Goal: Communication & Community: Answer question/provide support

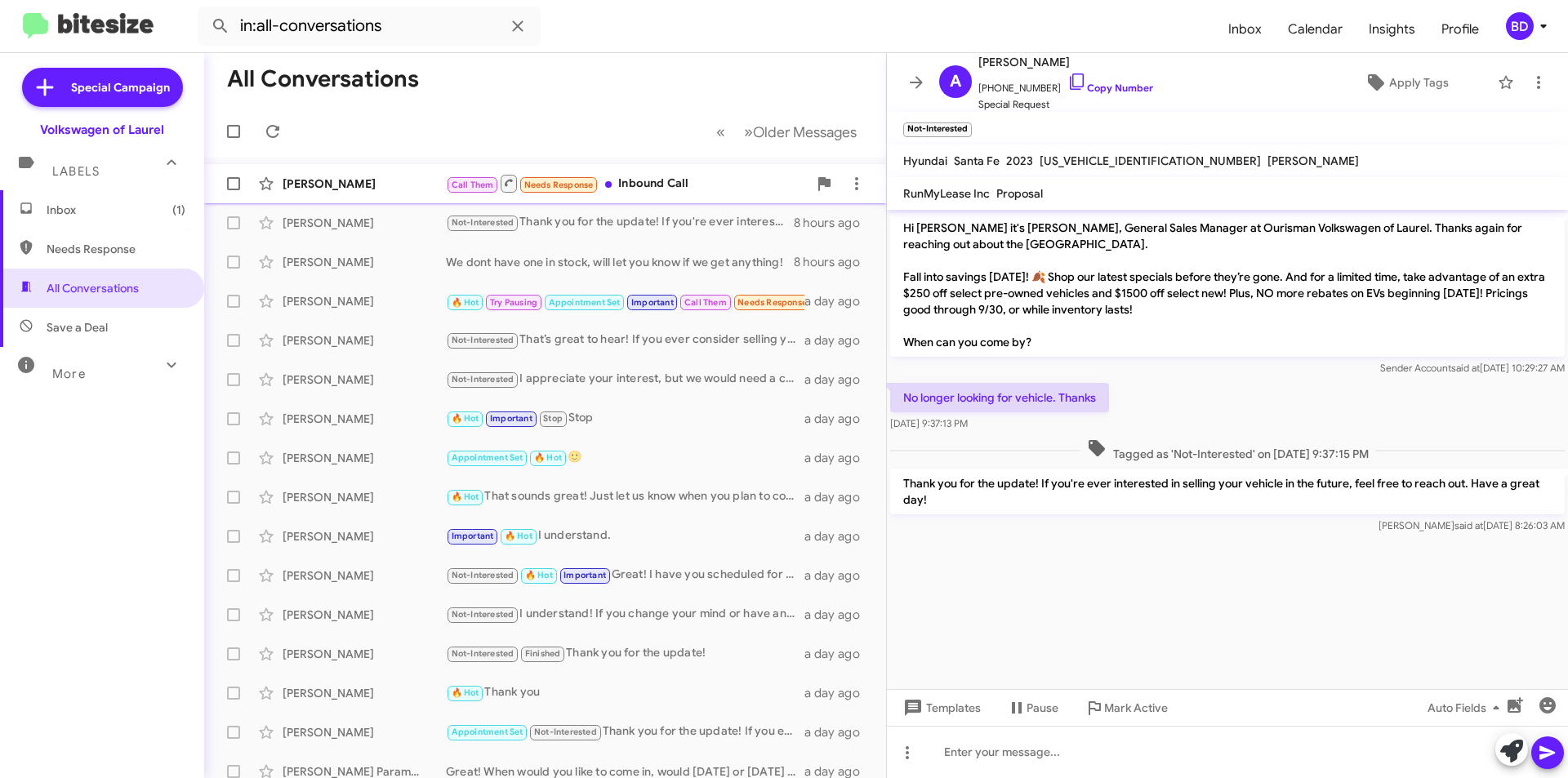
click at [390, 188] on div "[PERSON_NAME]" at bounding box center [363, 184] width 163 height 17
